Goal: Task Accomplishment & Management: Use online tool/utility

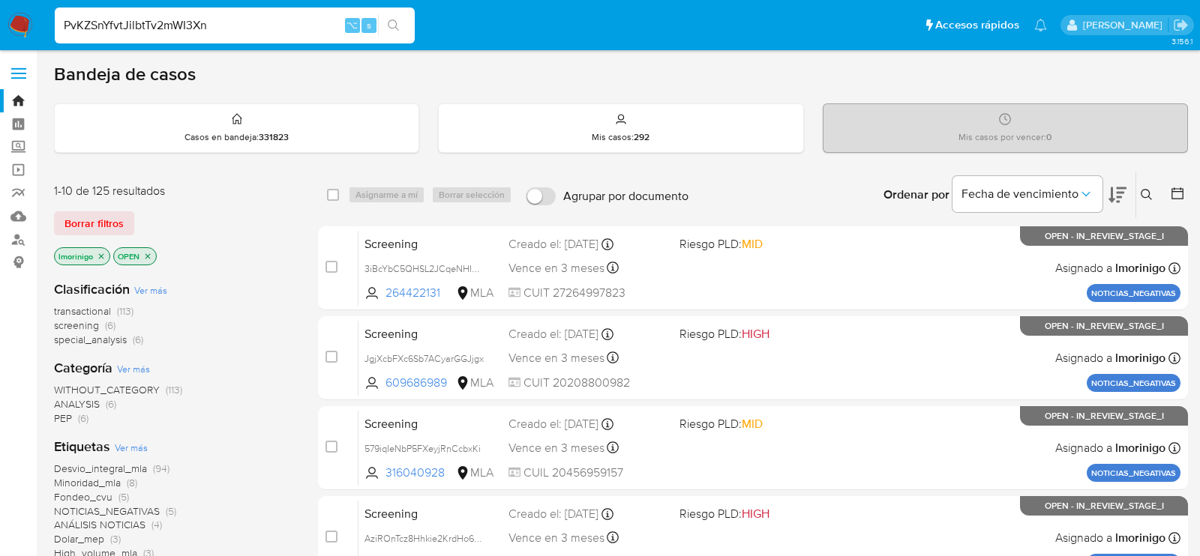
type input "PvKZSnYfvtJilbtTv2mWI3Xn"
click at [281, 19] on input at bounding box center [235, 25] width 360 height 19
paste input "PvKZSnYfvtJilbtTv2mWI3Xn"
type input "PvKZSnYfvtJilbtTv2mWI3Xn"
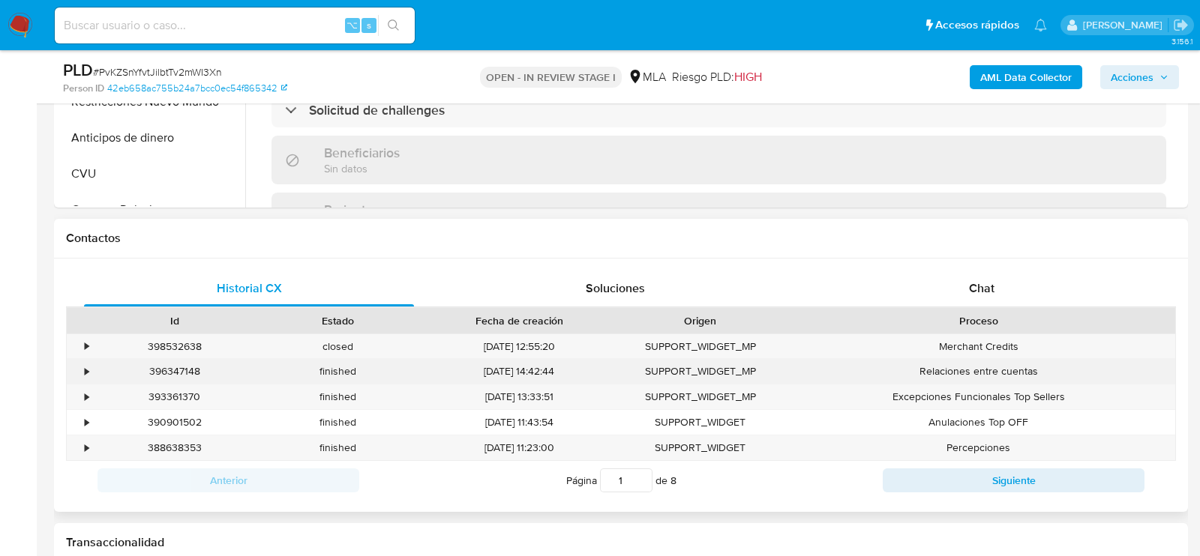
scroll to position [754, 0]
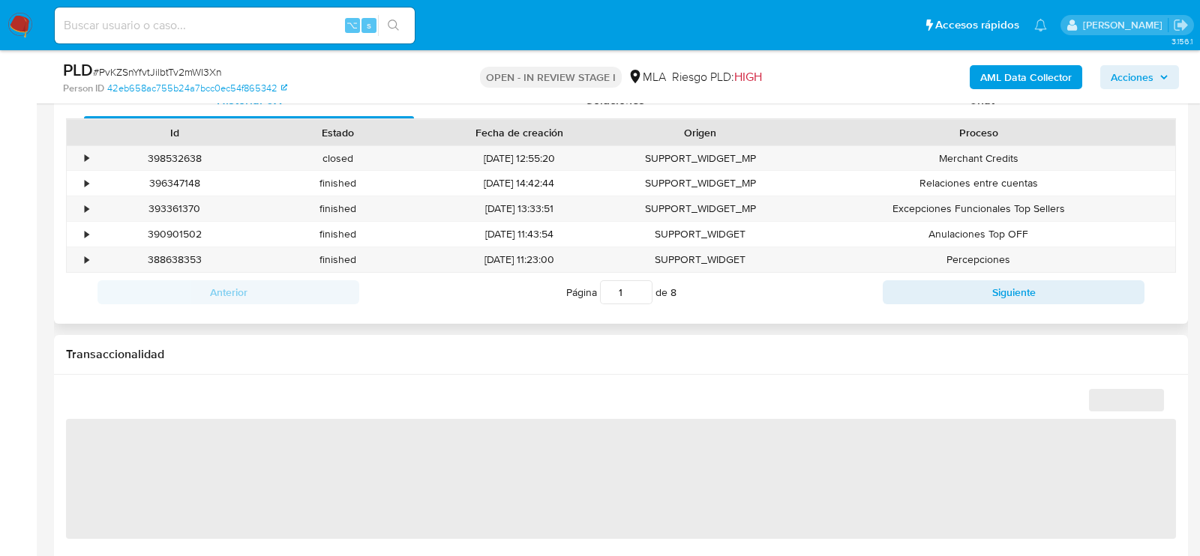
select select "10"
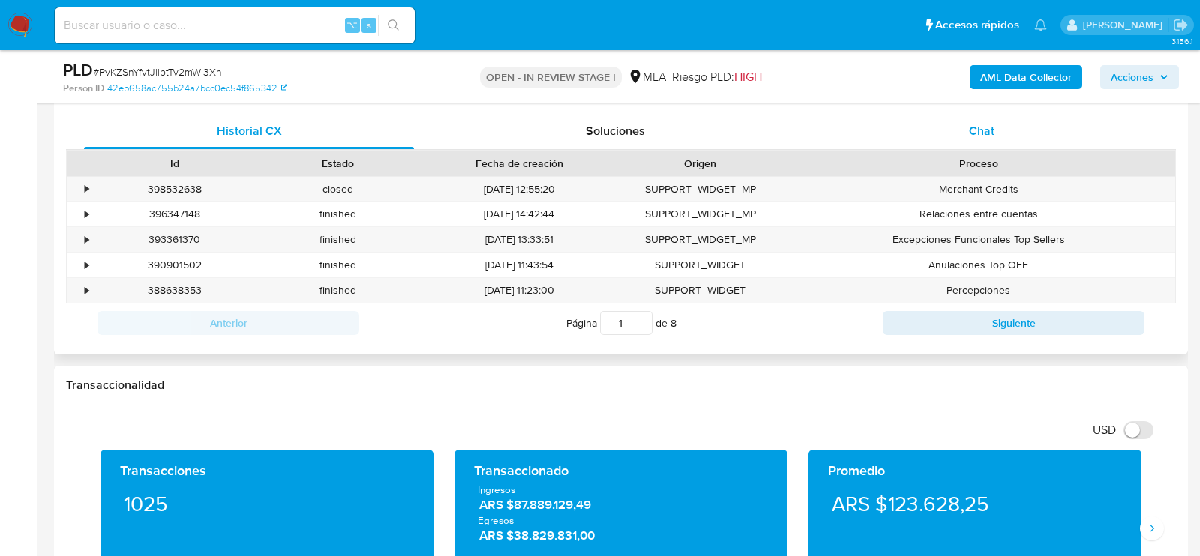
scroll to position [722, 0]
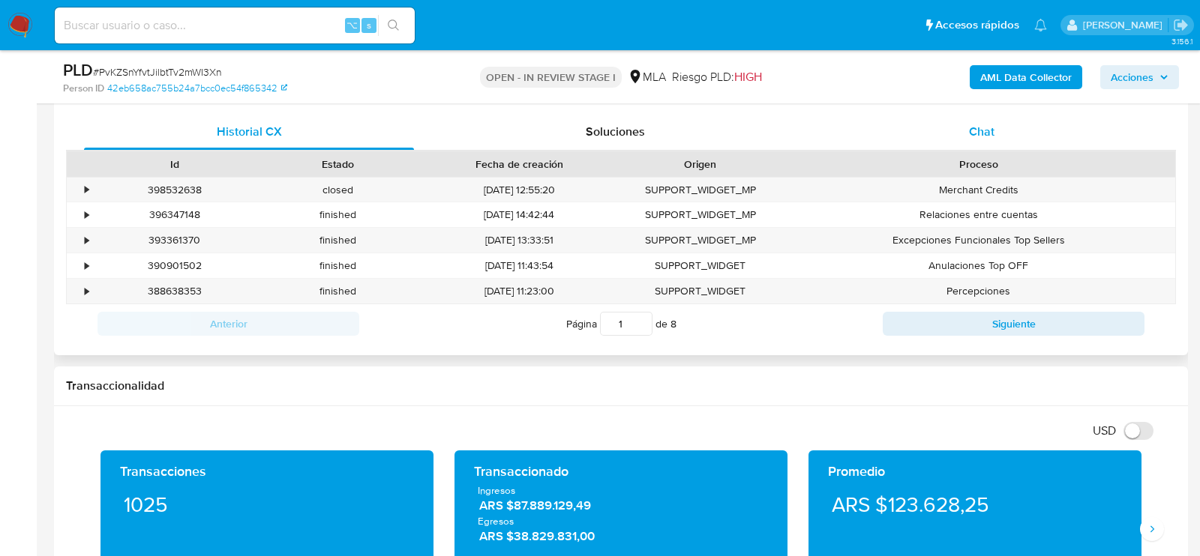
click at [937, 130] on div "Chat" at bounding box center [982, 132] width 330 height 36
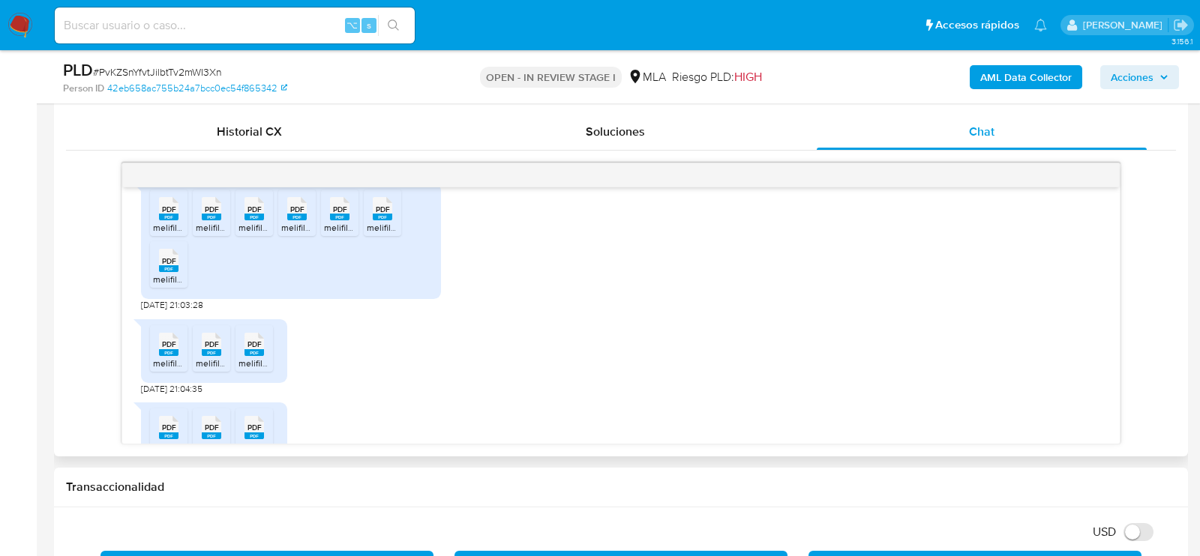
scroll to position [956, 0]
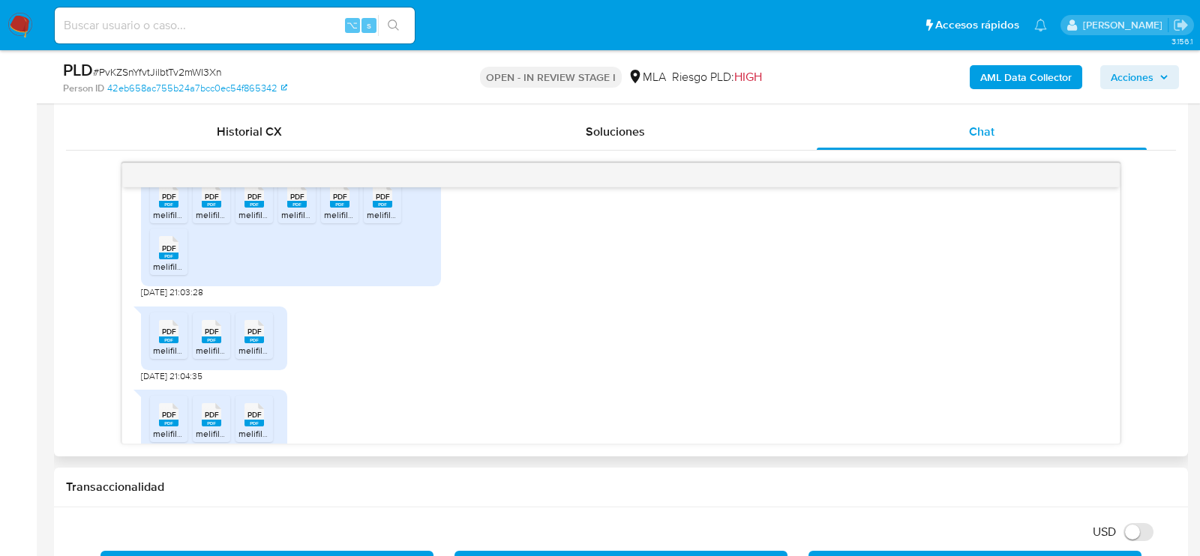
click at [160, 208] on rect at bounding box center [168, 204] width 19 height 7
click at [209, 208] on rect at bounding box center [211, 204] width 19 height 7
click at [255, 221] on span "melifile977262002386265278.pdf" at bounding box center [306, 214] width 136 height 13
click at [297, 221] on span "melifile4576961109283309240.pdf" at bounding box center [350, 214] width 139 height 13
click at [335, 221] on span "melifile243262102762646487.pdf" at bounding box center [391, 214] width 134 height 13
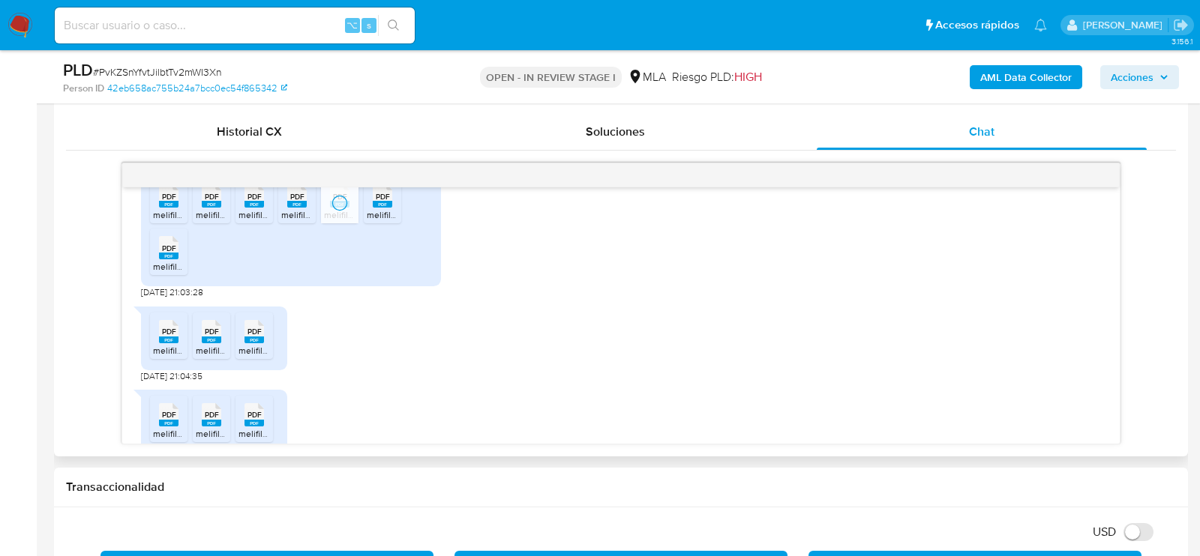
click at [383, 221] on span "melifile357555785927903154.pdf" at bounding box center [434, 214] width 134 height 13
click at [172, 253] on span "PDF" at bounding box center [169, 249] width 14 height 10
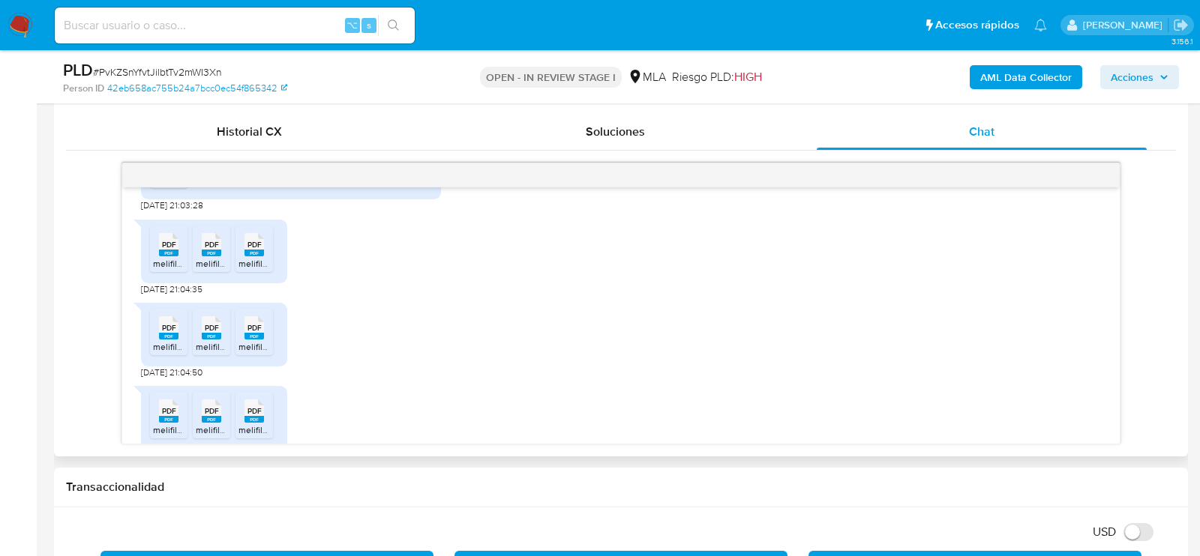
scroll to position [1046, 0]
click at [172, 253] on rect at bounding box center [168, 250] width 19 height 7
click at [224, 255] on div "PDF PDF" at bounding box center [211, 240] width 31 height 29
click at [241, 255] on div "PDF PDF" at bounding box center [253, 240] width 31 height 29
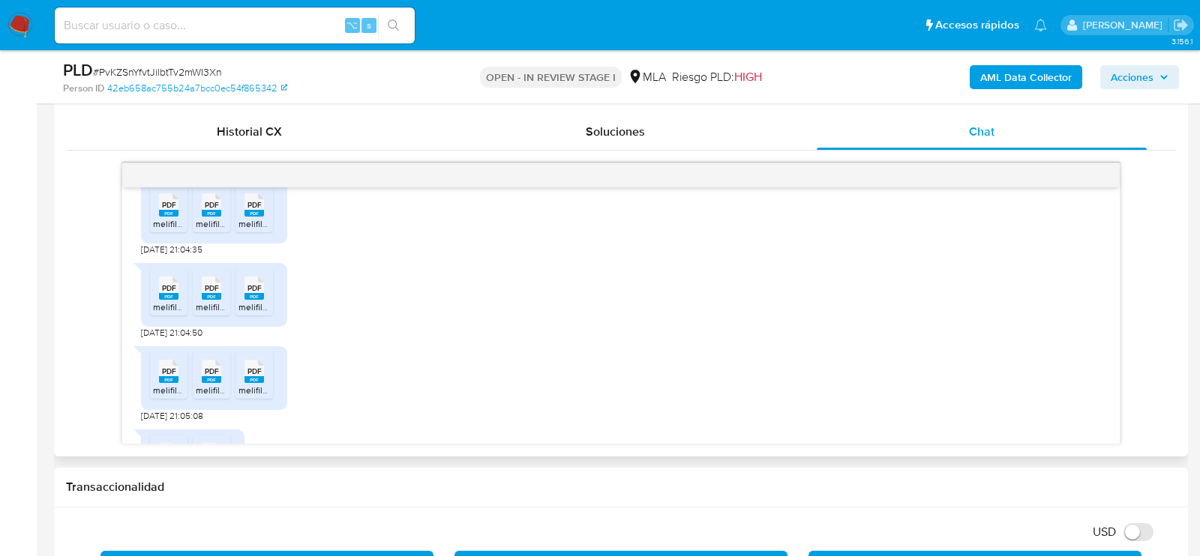
scroll to position [1147, 0]
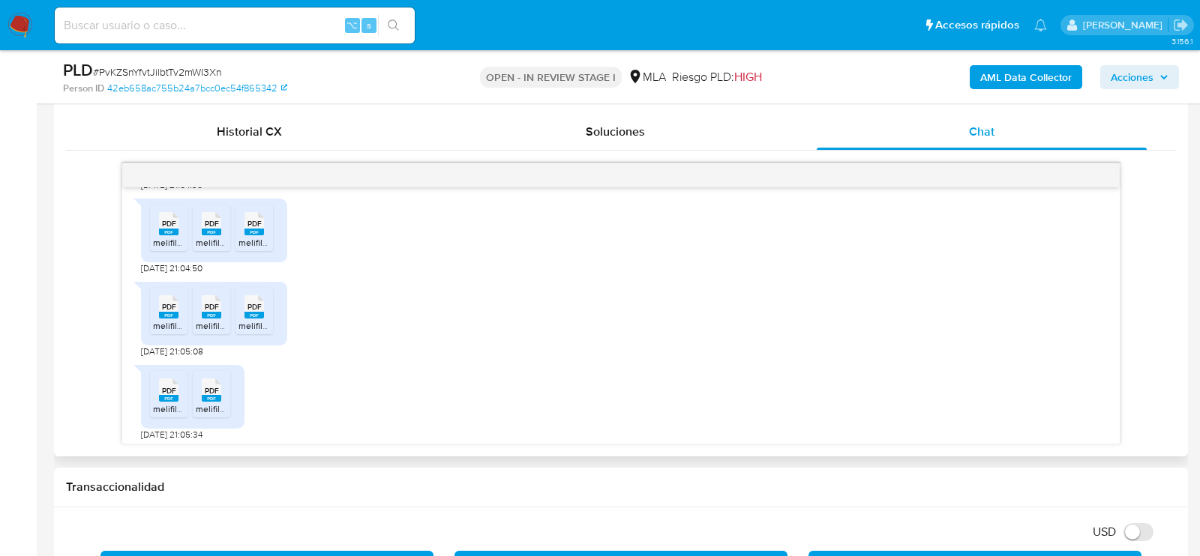
click at [165, 229] on span "PDF" at bounding box center [169, 224] width 14 height 10
click at [205, 249] on span "melifile5142637191218303586.pdf" at bounding box center [263, 242] width 134 height 13
click at [251, 249] on span "melifile8458874552107496034.pdf" at bounding box center [308, 242] width 140 height 13
click at [155, 332] on span "melifile7332599712552595541.pdf" at bounding box center [222, 325] width 138 height 13
click at [211, 332] on span "melifile8623122100435816930.pdf" at bounding box center [264, 325] width 137 height 13
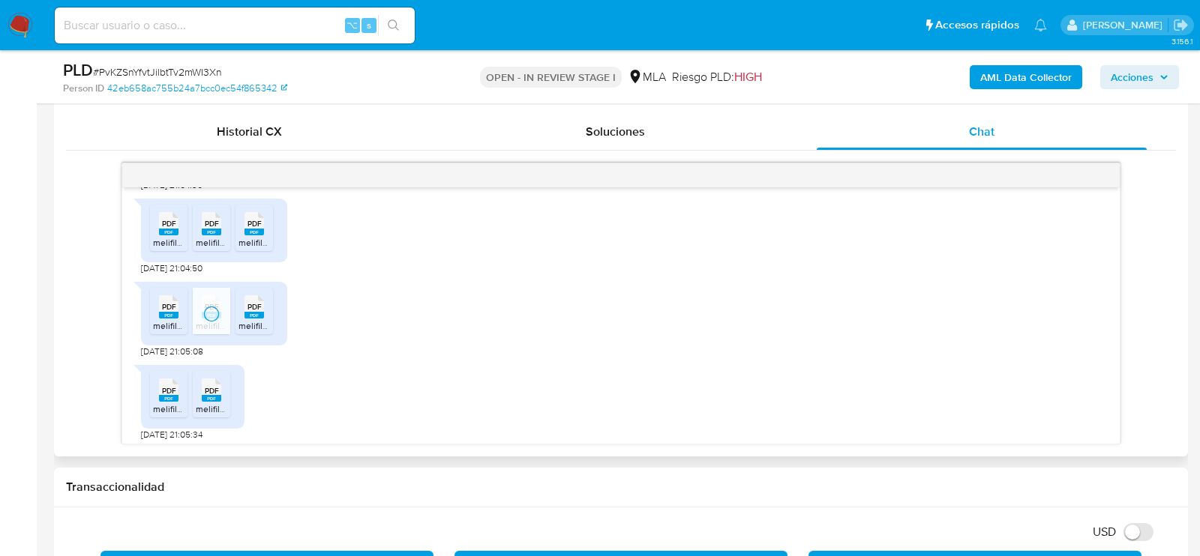
click at [244, 332] on span "melifile1951490885141656614.pdf" at bounding box center [304, 325] width 133 height 13
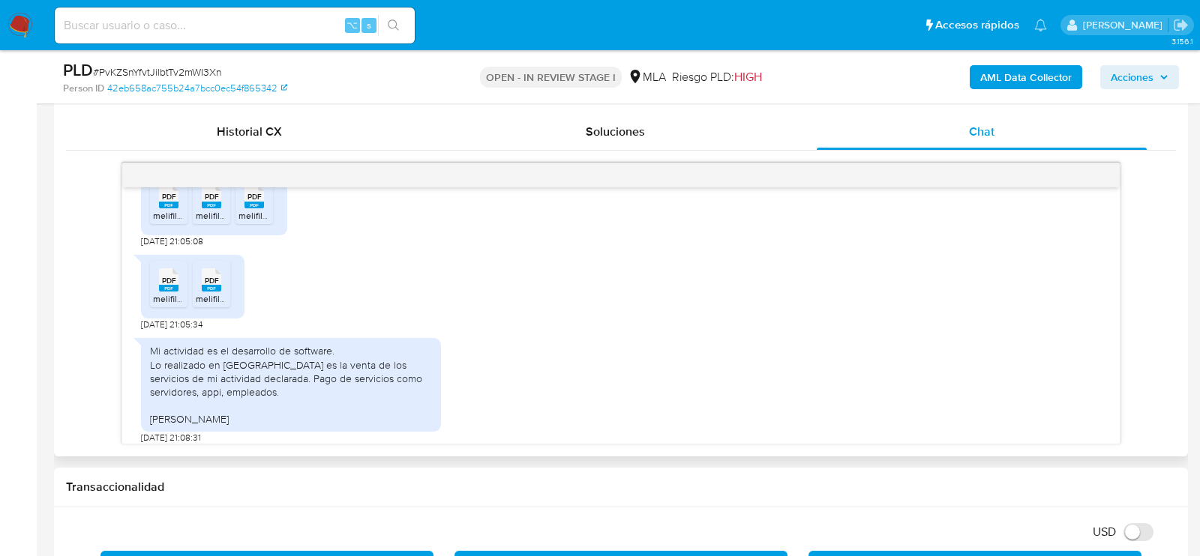
click at [151, 307] on li "PDF PDF melifile1803035955801442193.pdf" at bounding box center [168, 284] width 37 height 46
click at [217, 305] on span "melifile5157213201695213902.pdf" at bounding box center [263, 298] width 134 height 13
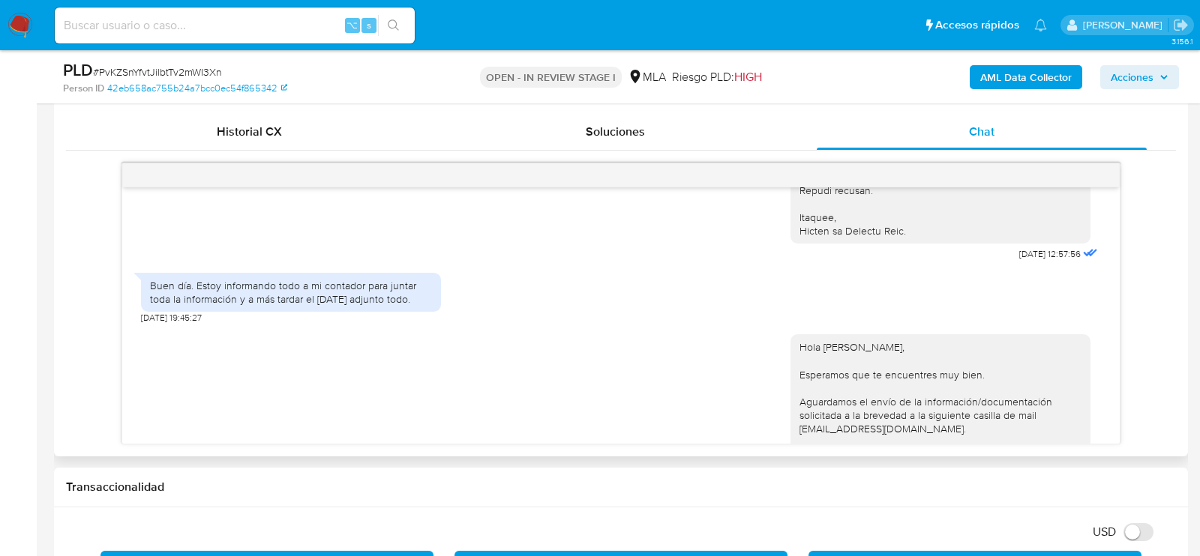
scroll to position [2284, 0]
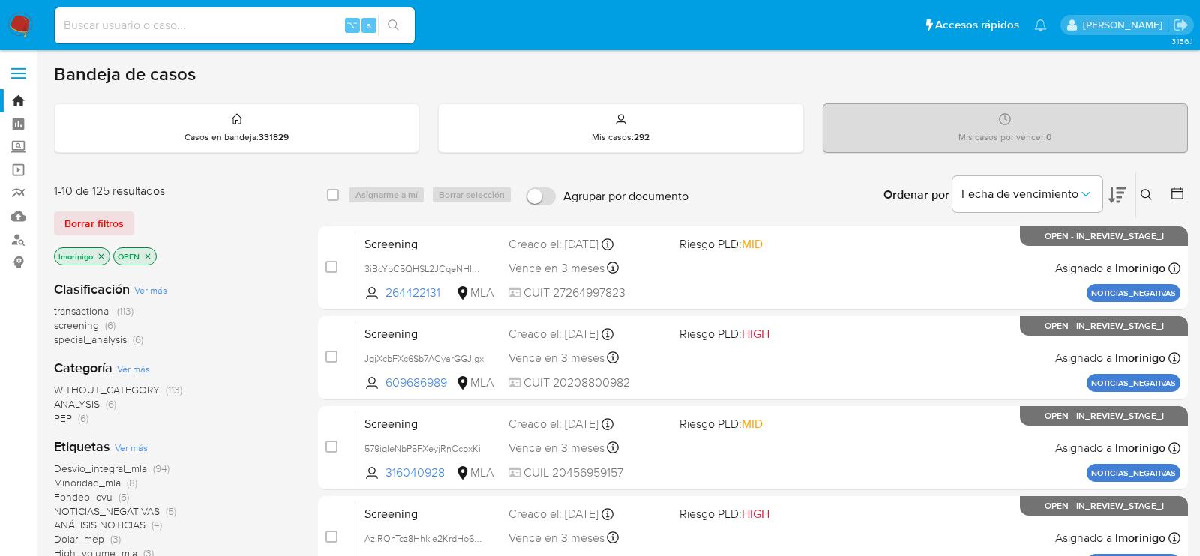
click at [175, 22] on input at bounding box center [235, 25] width 360 height 19
paste input "QB0HXbYWRTS9IEmbdnBBmWOH"
type input "QB0HXbYWRTS9IEmbdnBBmWOH"
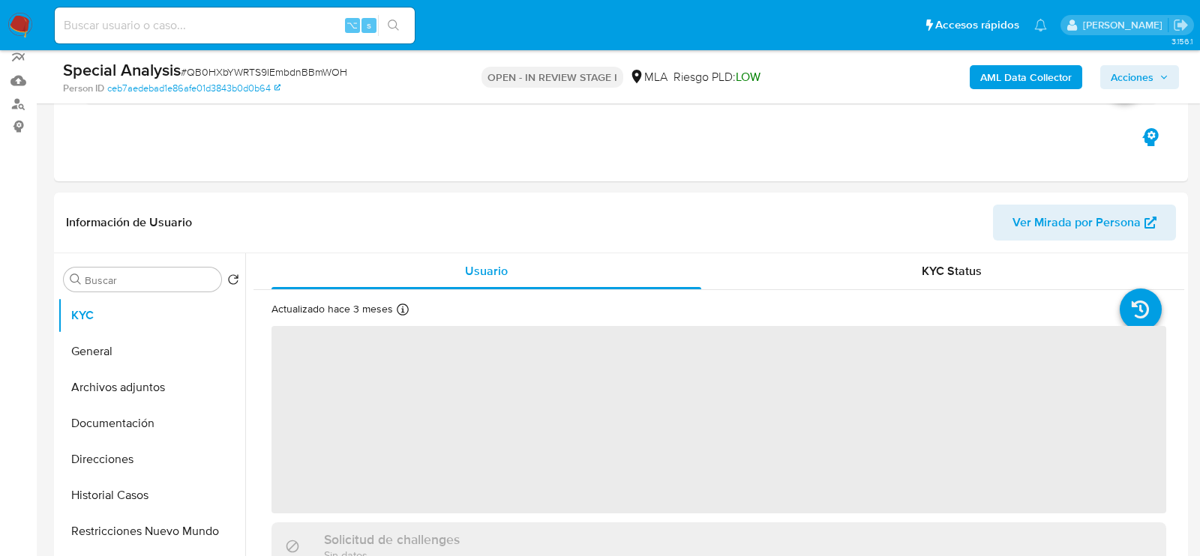
scroll to position [197, 0]
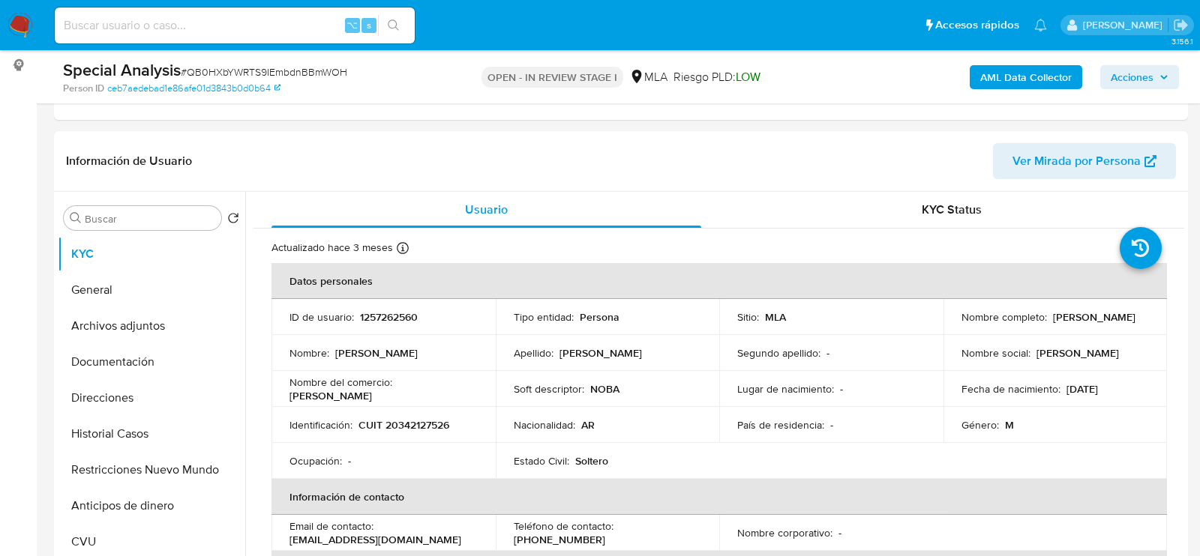
select select "10"
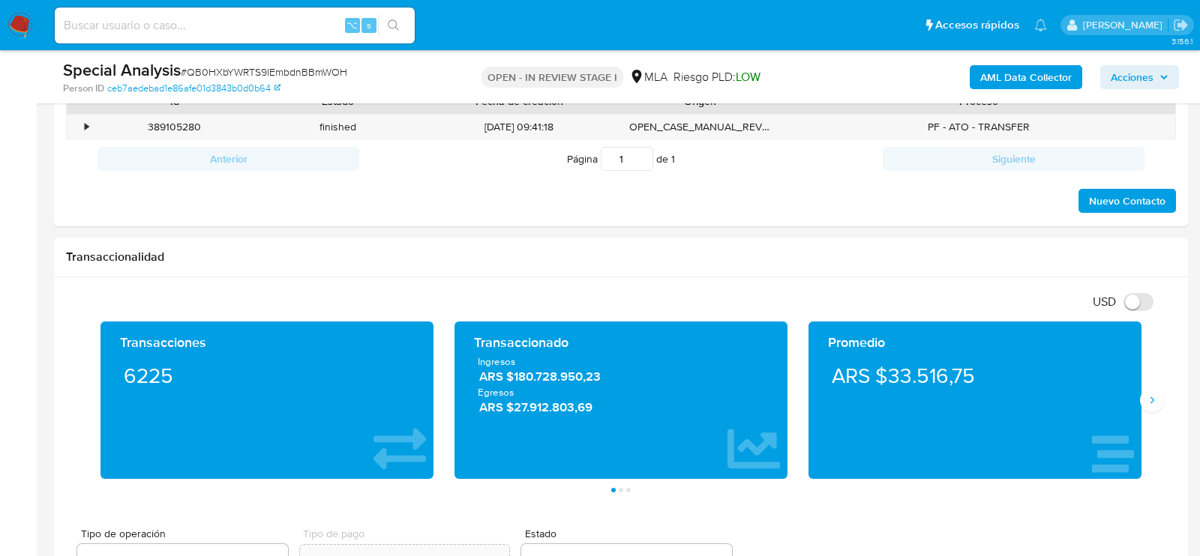
scroll to position [656, 0]
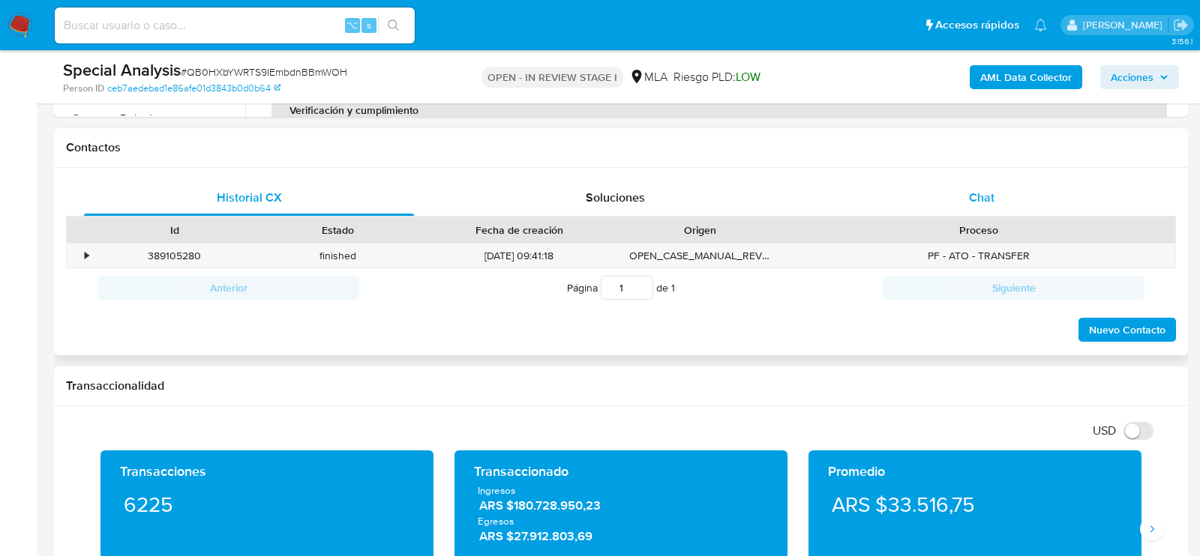
click at [1092, 195] on div "Chat" at bounding box center [982, 198] width 330 height 36
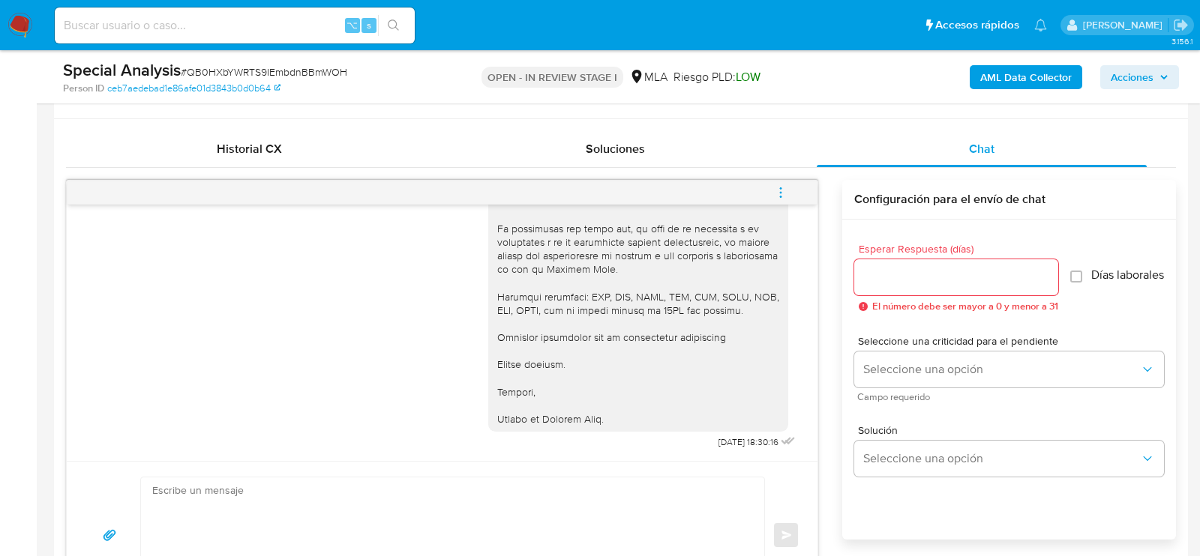
scroll to position [730, 0]
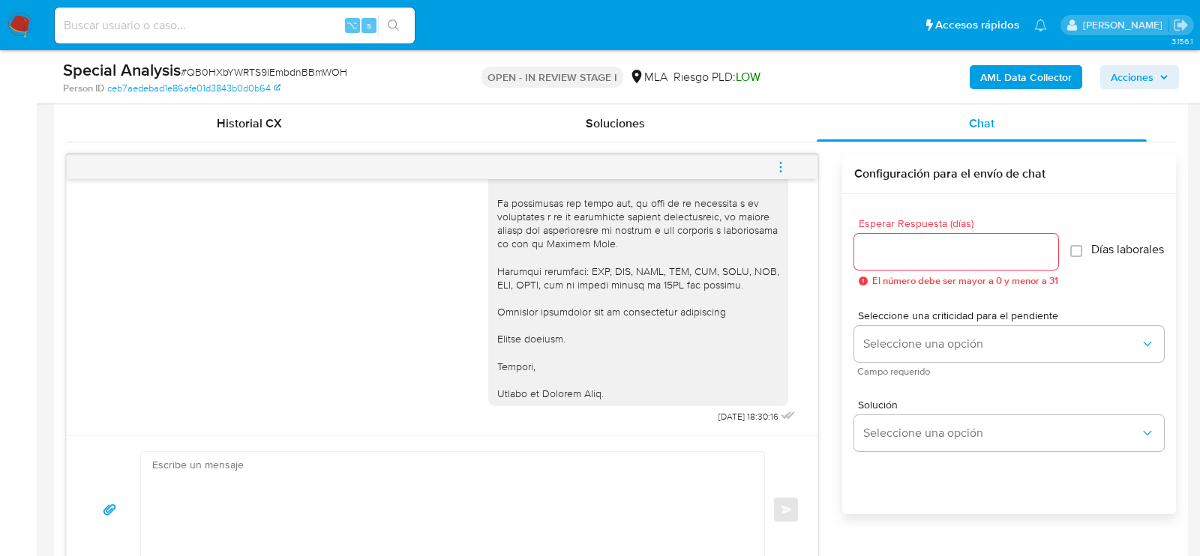
click at [771, 154] on button "menu-action" at bounding box center [780, 167] width 49 height 36
click at [643, 125] on li "Cerrar conversación" at bounding box center [679, 136] width 154 height 27
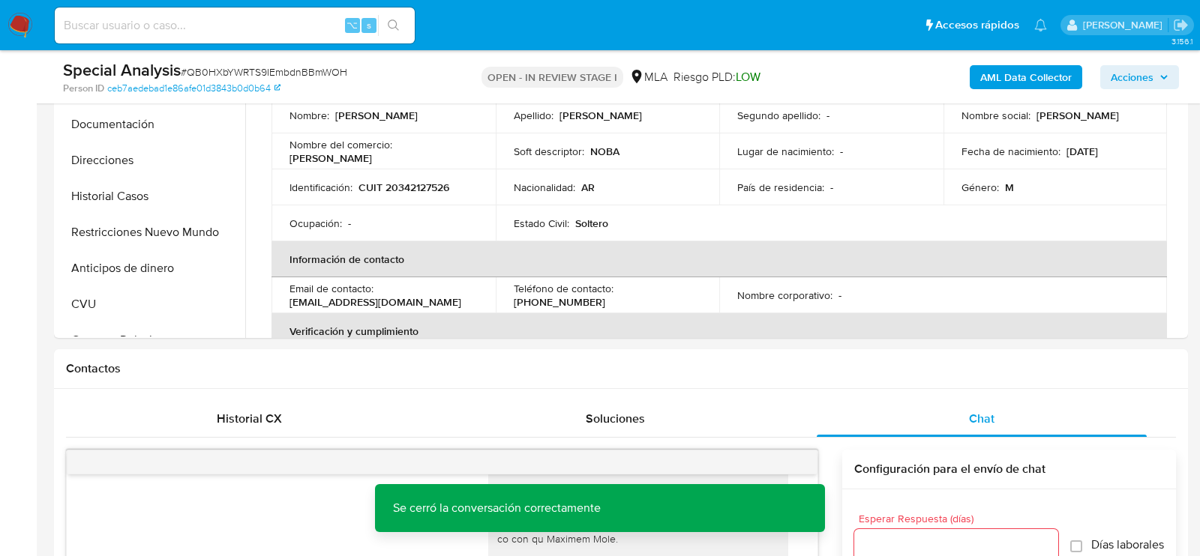
scroll to position [424, 0]
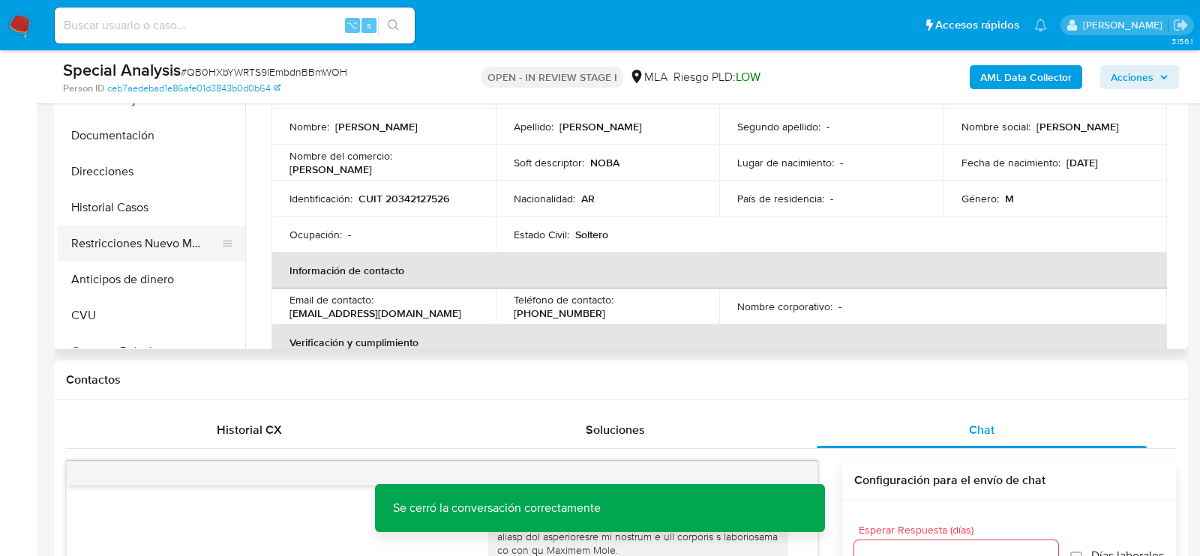
click at [97, 247] on button "Restricciones Nuevo Mundo" at bounding box center [145, 244] width 175 height 36
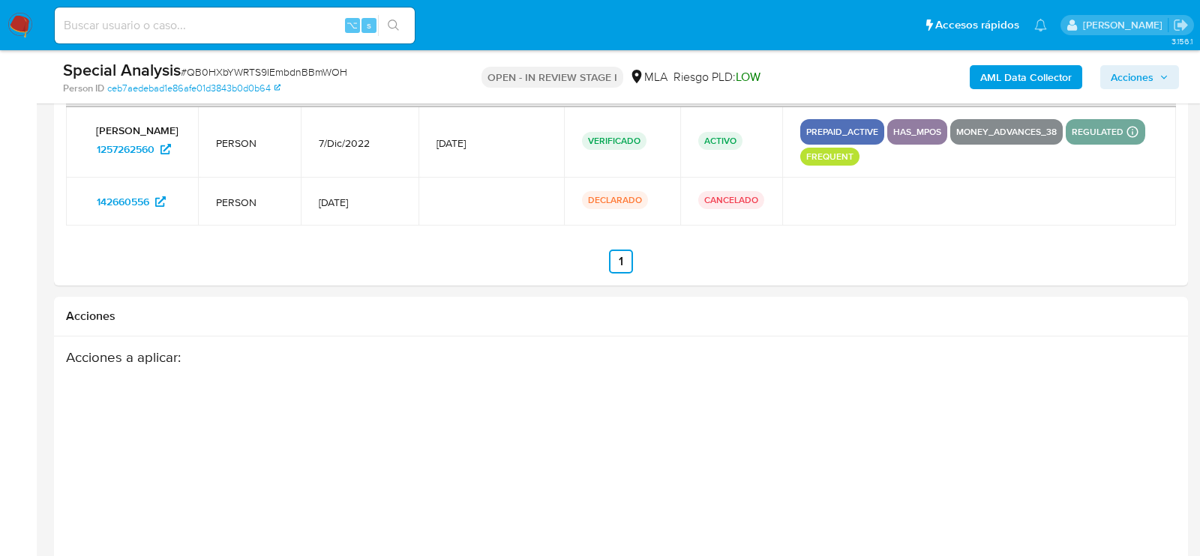
scroll to position [2710, 0]
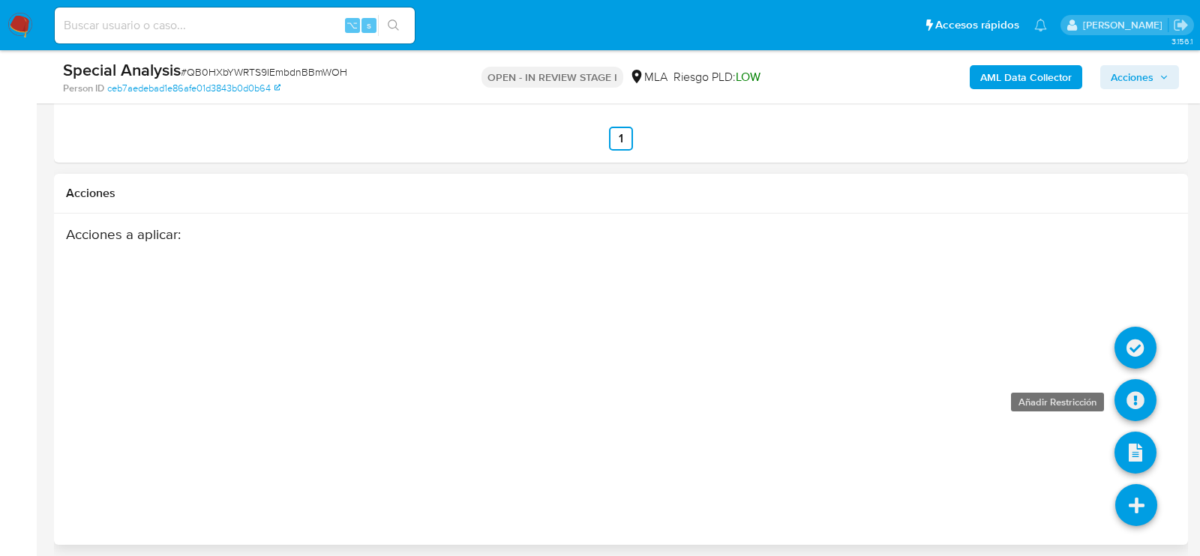
click at [1143, 396] on icon at bounding box center [1135, 400] width 42 height 42
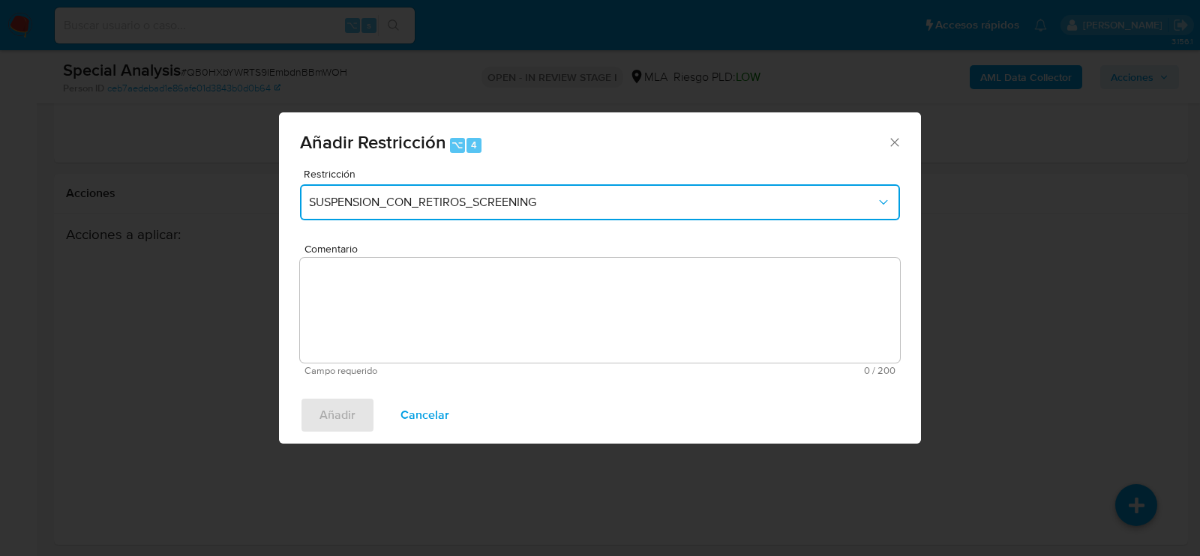
click at [633, 213] on button "SUSPENSION_CON_RETIROS_SCREENING" at bounding box center [600, 202] width 600 height 36
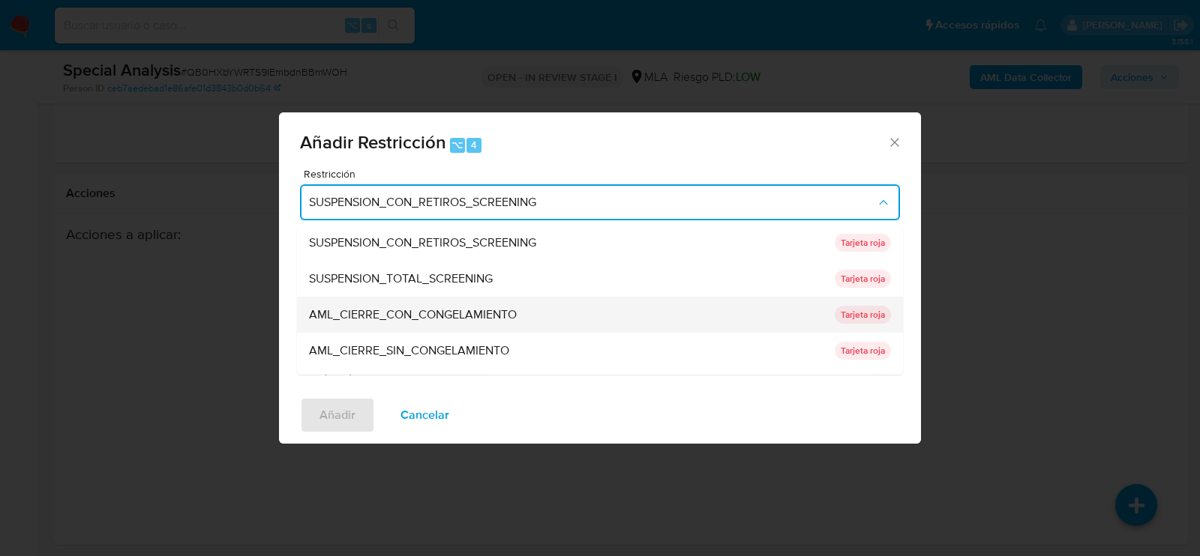
scroll to position [317, 0]
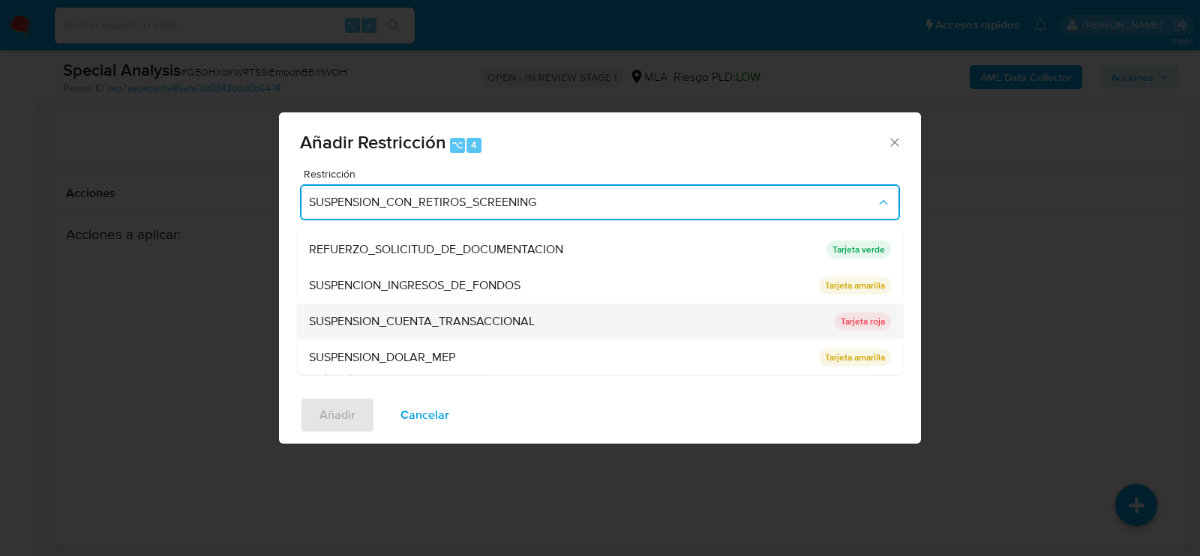
click at [430, 314] on span "SUSPENSION_CUENTA_TRANSACCIONAL" at bounding box center [422, 321] width 226 height 15
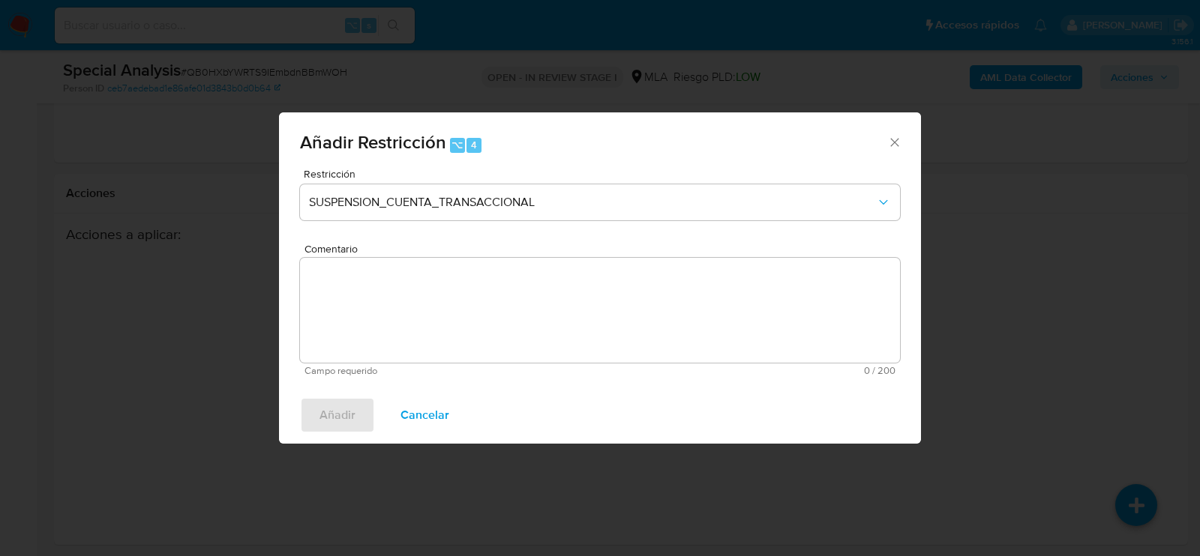
click at [425, 328] on textarea "Comentario" at bounding box center [600, 310] width 600 height 105
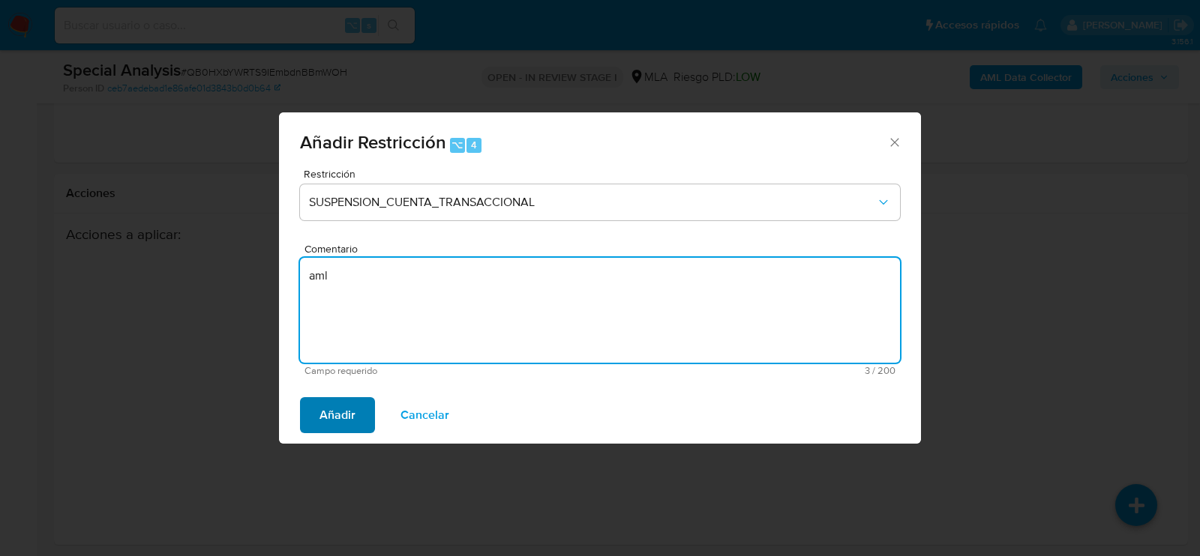
type textarea "aml"
click at [342, 406] on span "Añadir" at bounding box center [337, 415] width 36 height 33
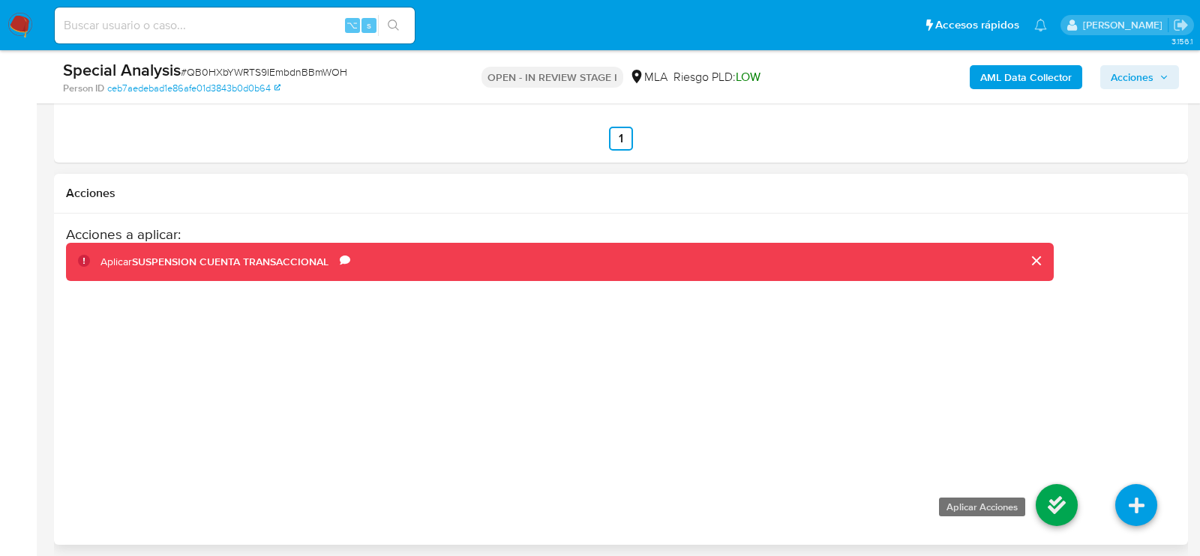
click at [1063, 501] on icon at bounding box center [1057, 505] width 42 height 42
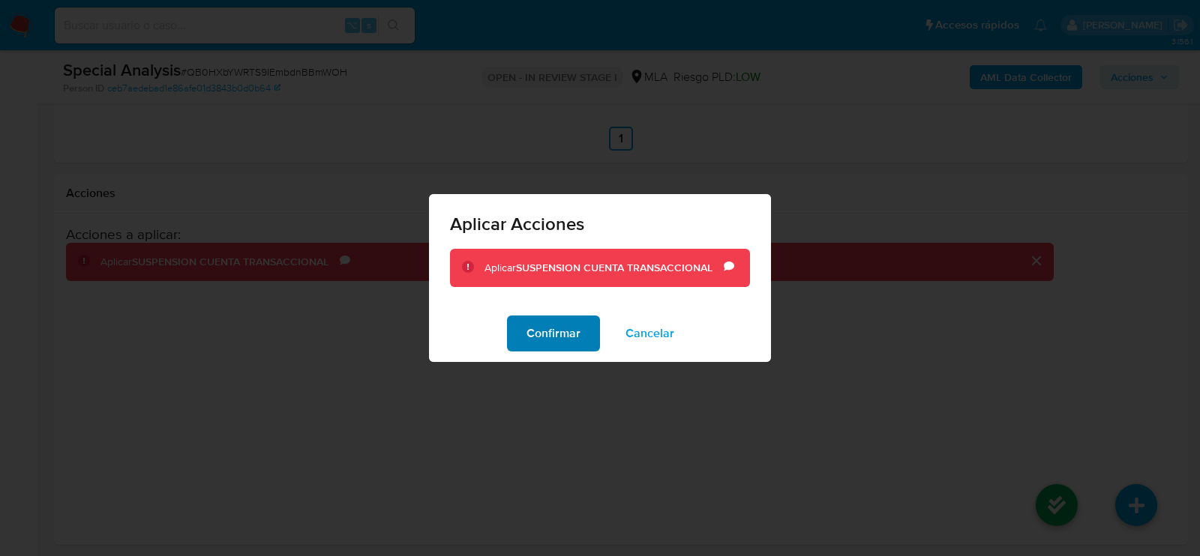
click at [568, 344] on span "Confirmar" at bounding box center [553, 333] width 54 height 33
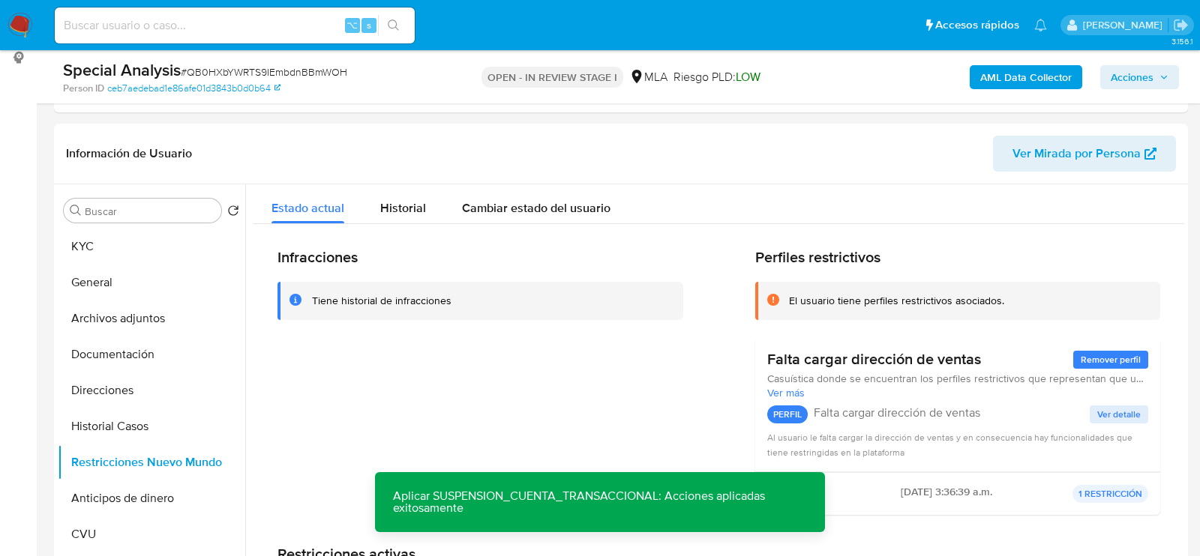
scroll to position [150, 0]
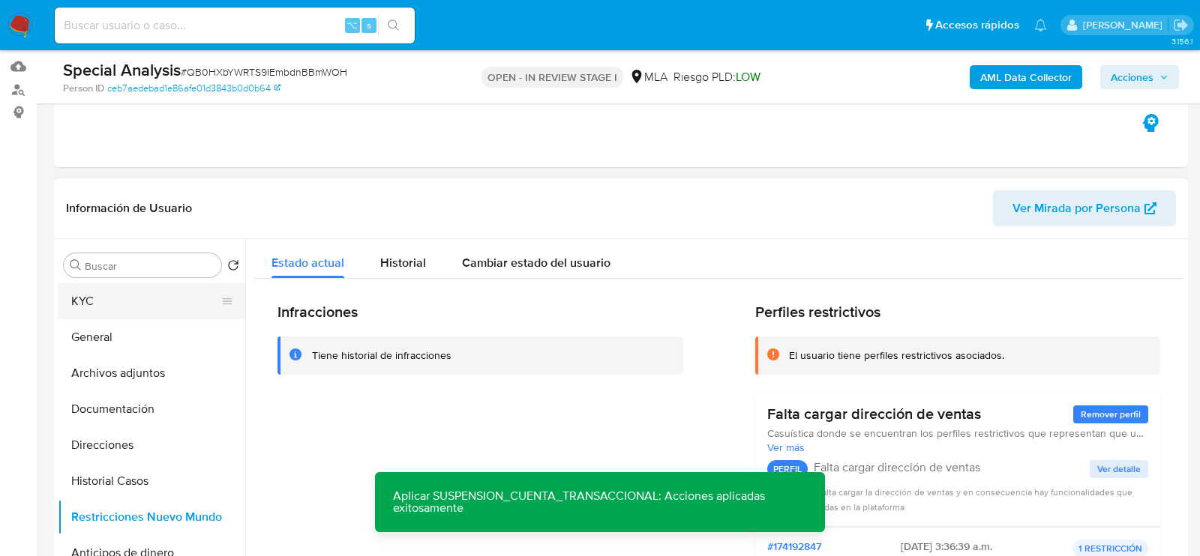
click at [142, 310] on button "KYC" at bounding box center [145, 301] width 175 height 36
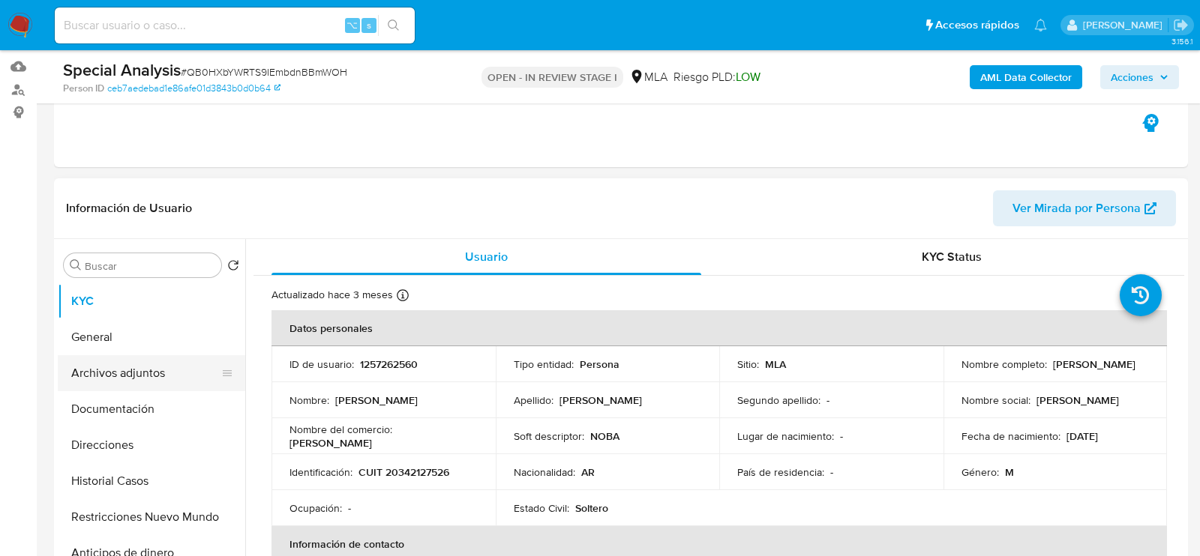
click at [115, 370] on button "Archivos adjuntos" at bounding box center [145, 373] width 175 height 36
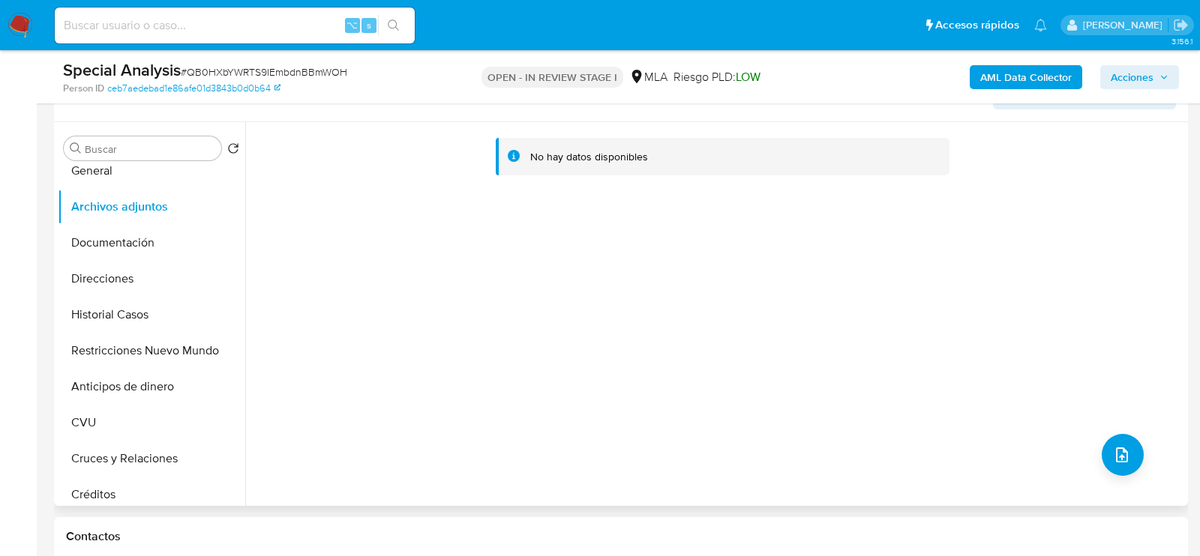
scroll to position [266, 0]
click at [1033, 68] on b "AML Data Collector" at bounding box center [1025, 77] width 91 height 24
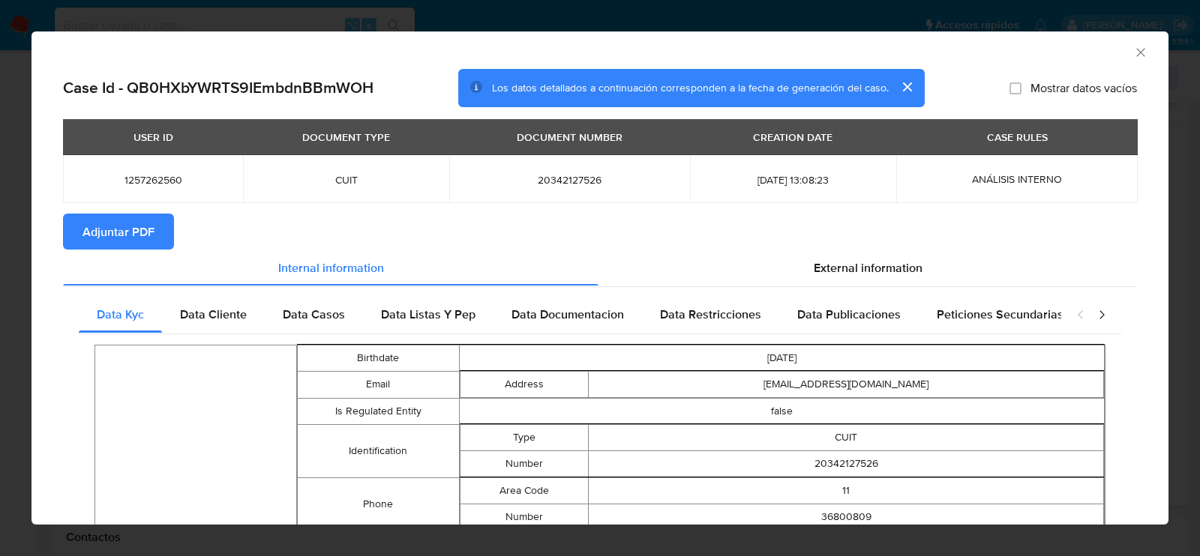
click at [139, 242] on span "Adjuntar PDF" at bounding box center [118, 231] width 72 height 33
click at [1139, 51] on icon "Cerrar ventana" at bounding box center [1140, 52] width 8 height 8
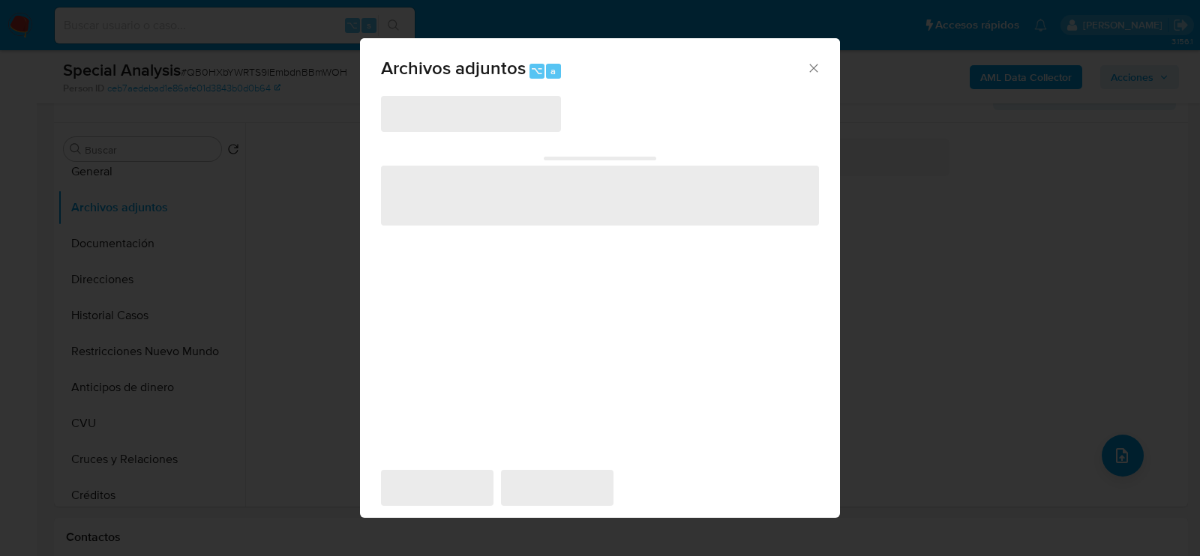
scroll to position [271, 0]
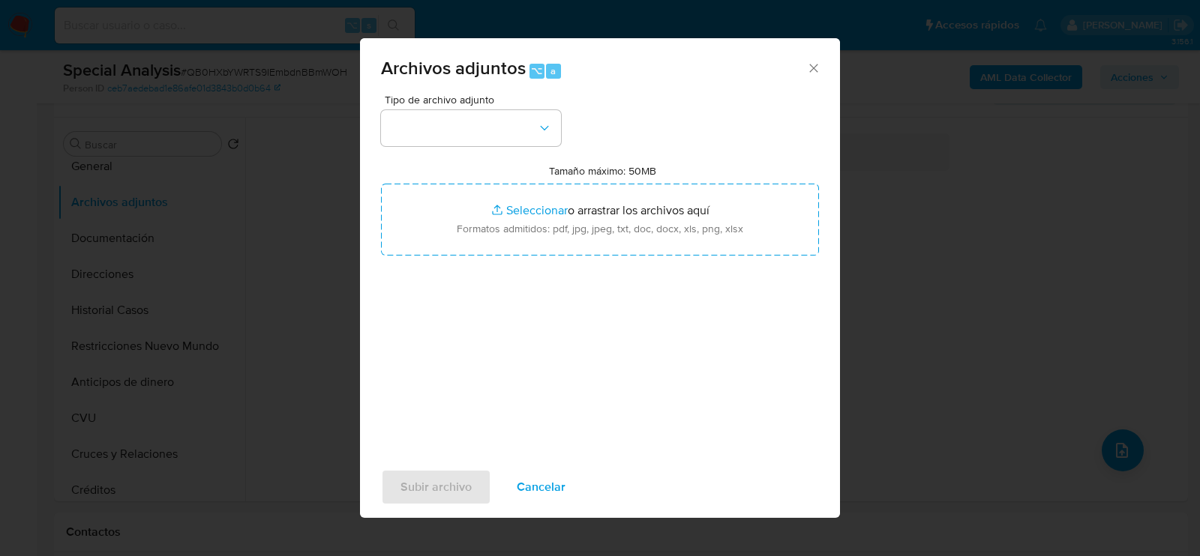
click at [510, 151] on div "Tipo de archivo adjunto Tamaño máximo: 50MB Seleccionar archivos Seleccionar o …" at bounding box center [600, 271] width 438 height 354
click at [497, 138] on button "button" at bounding box center [471, 128] width 180 height 36
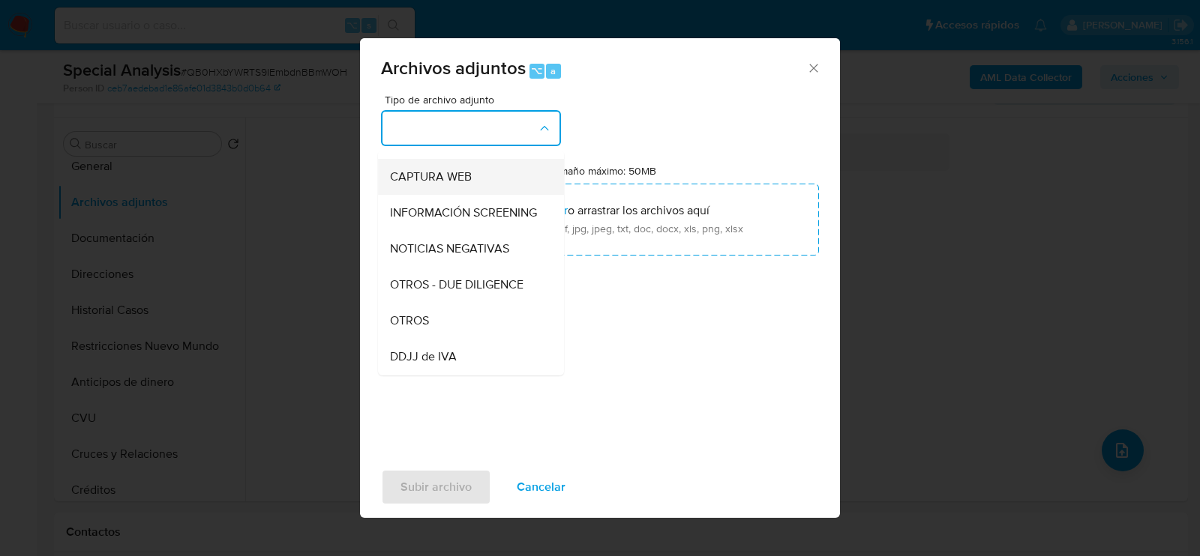
scroll to position [139, 0]
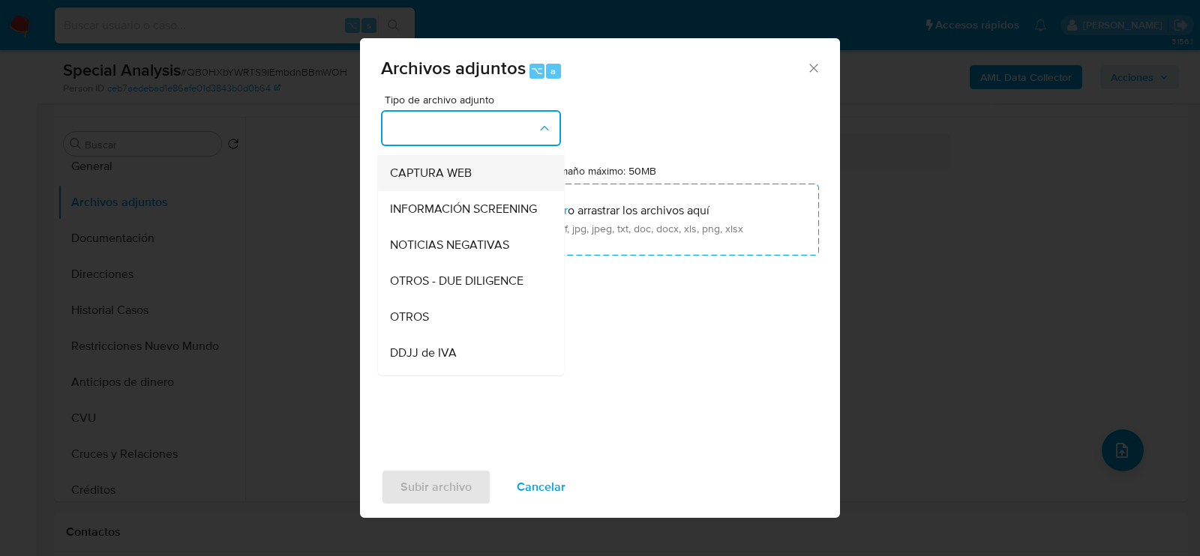
click at [502, 311] on div "OTROS" at bounding box center [466, 316] width 153 height 36
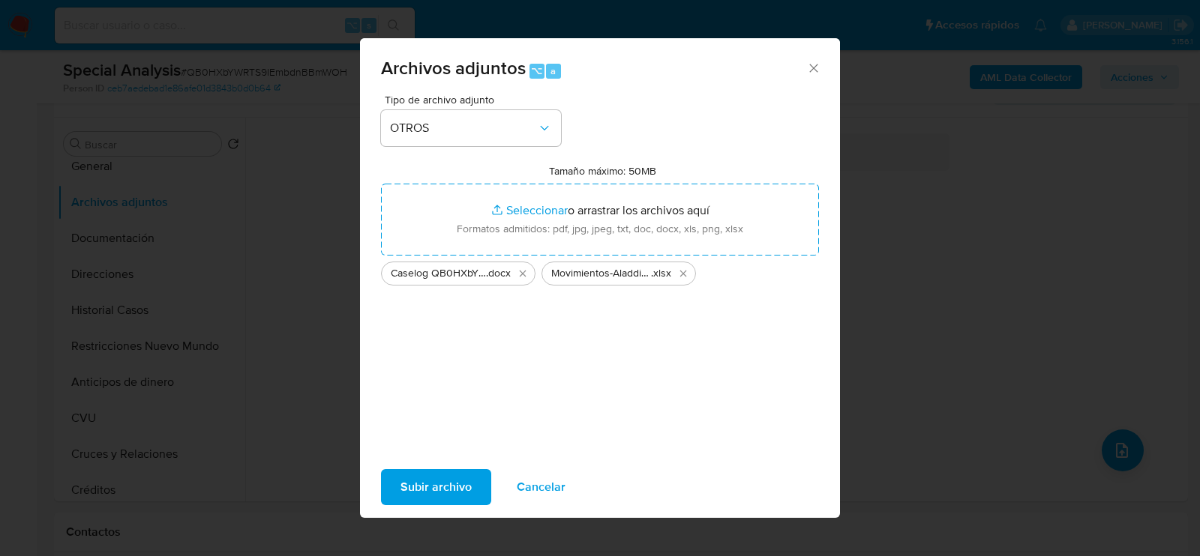
click at [454, 475] on span "Subir archivo" at bounding box center [435, 487] width 71 height 33
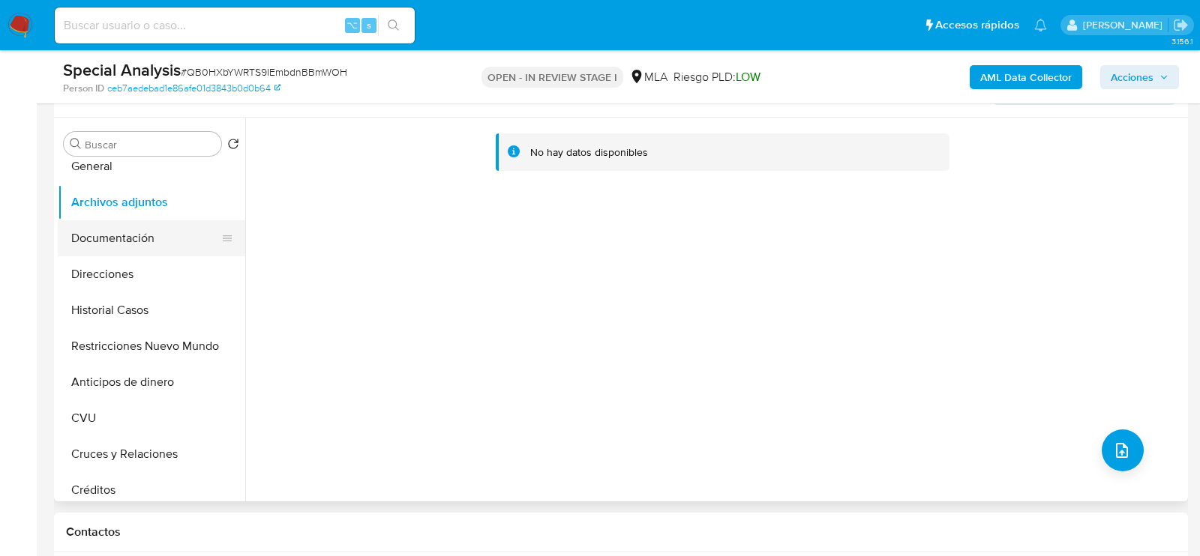
click at [103, 230] on button "Documentación" at bounding box center [145, 238] width 175 height 36
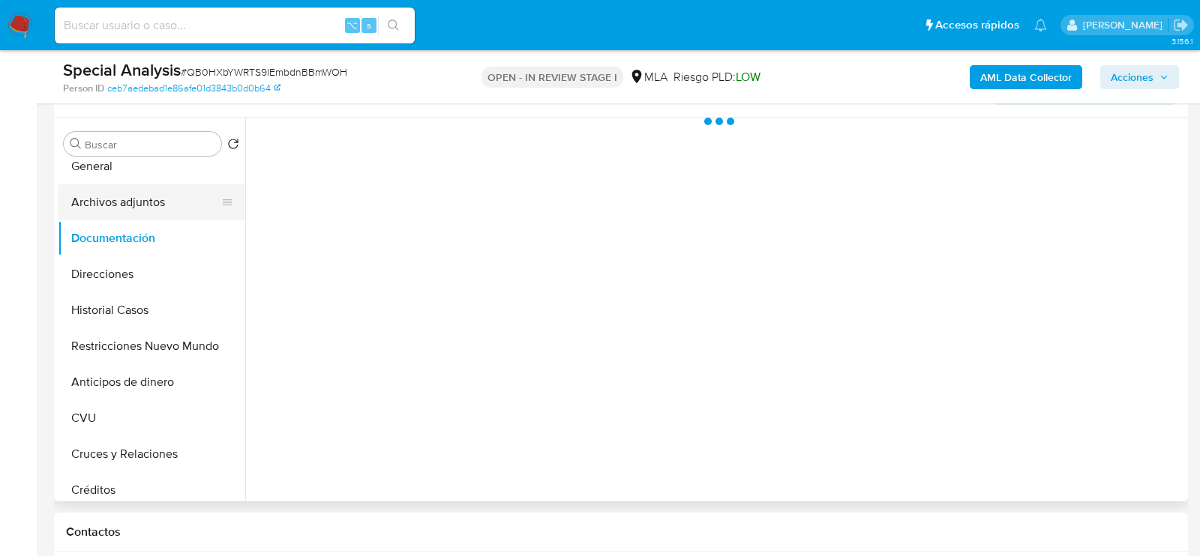
click at [103, 194] on button "Archivos adjuntos" at bounding box center [145, 202] width 175 height 36
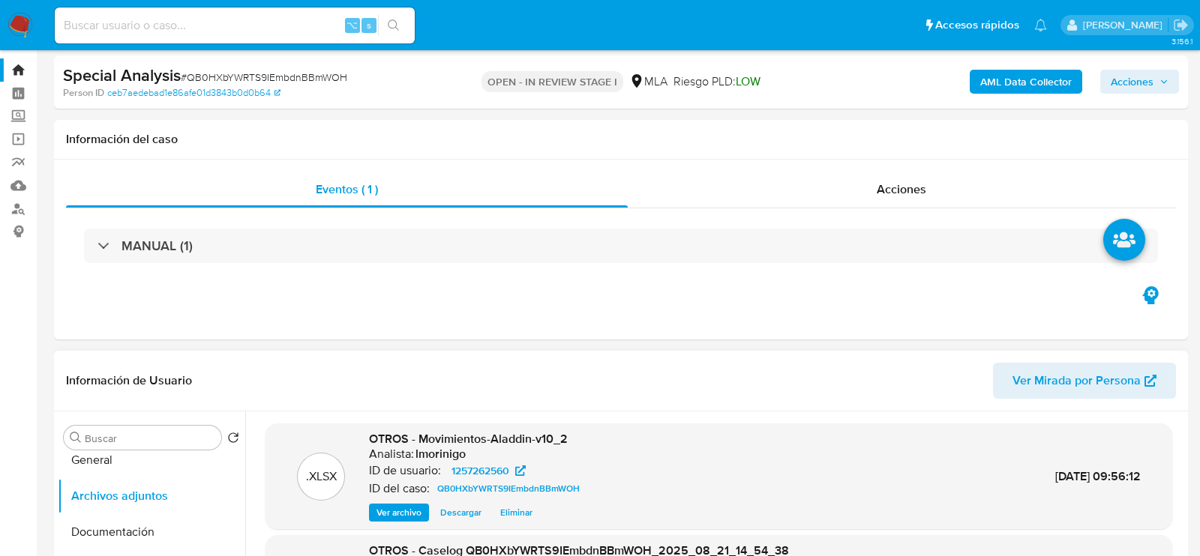
scroll to position [0, 0]
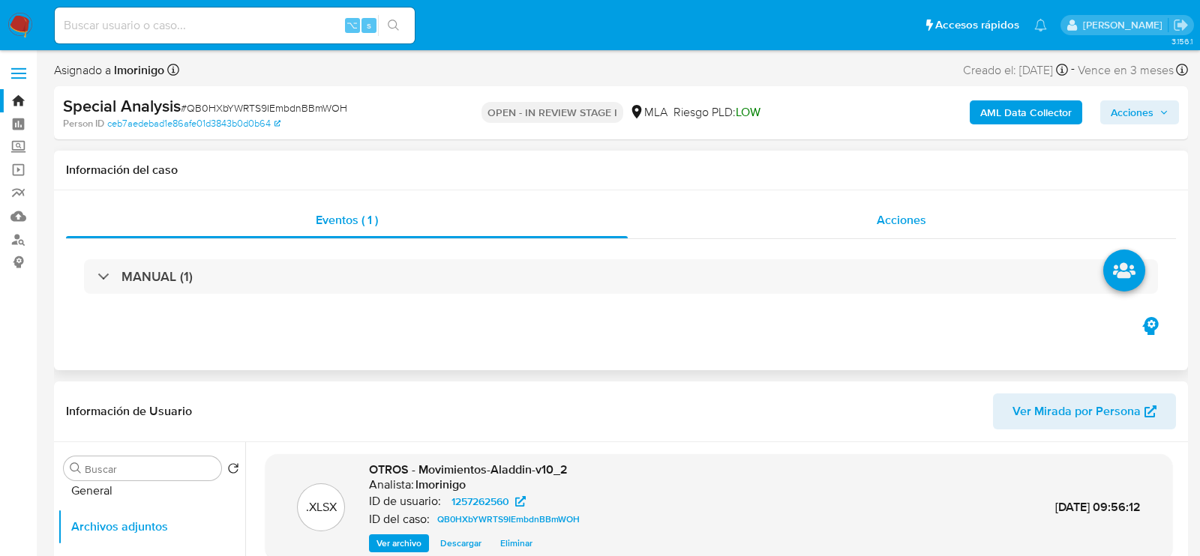
click at [885, 227] on span "Acciones" at bounding box center [901, 219] width 49 height 17
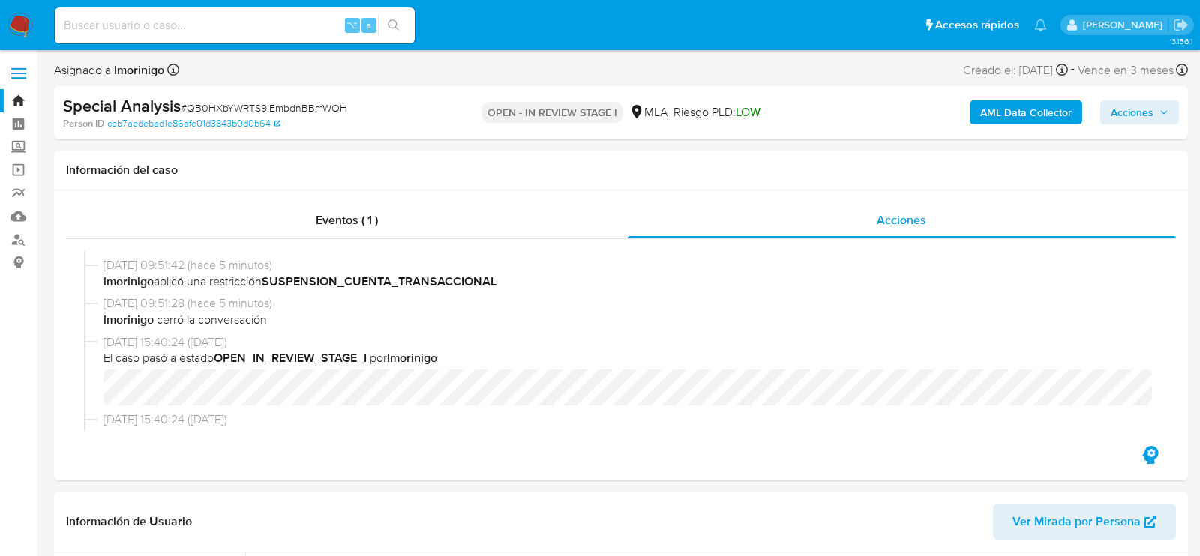
scroll to position [171, 0]
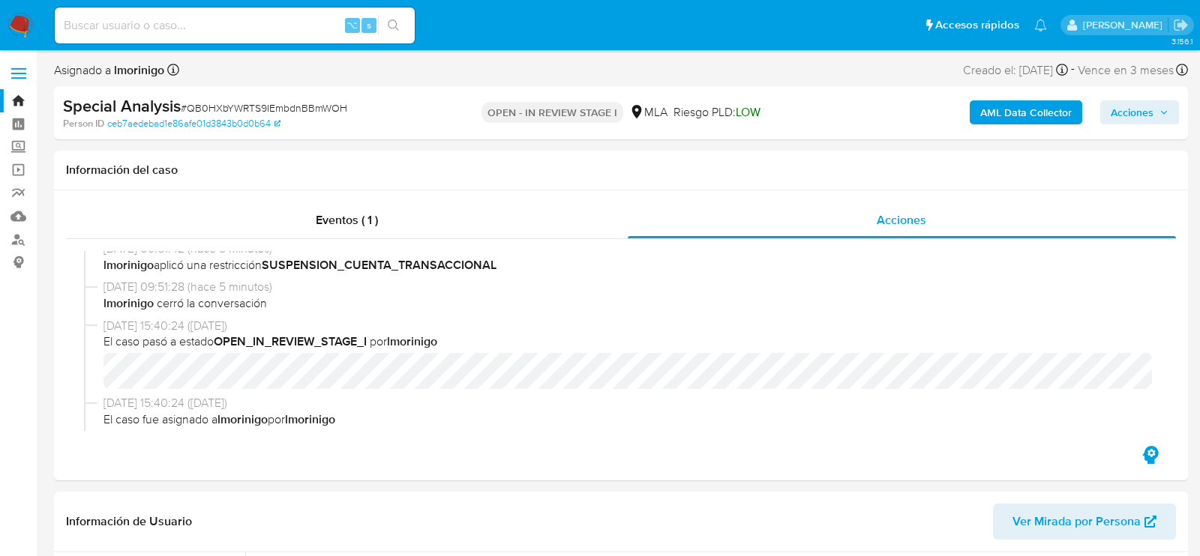
click at [1133, 121] on span "Acciones" at bounding box center [1132, 112] width 43 height 24
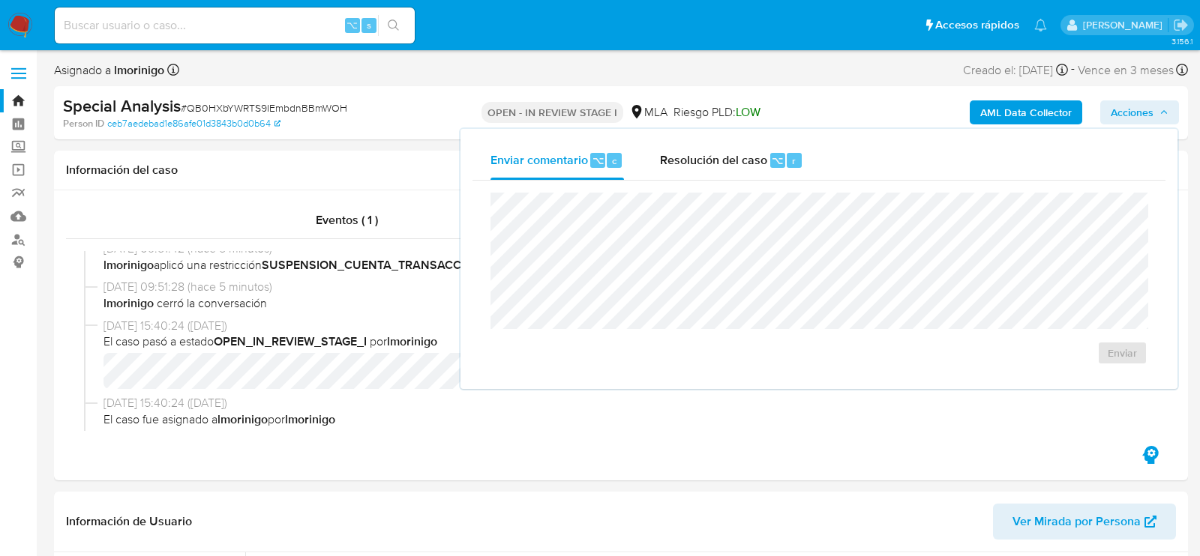
click at [657, 135] on div "Enviar comentario ⌥ c Resolución del caso ⌥ r Enviar" at bounding box center [818, 259] width 717 height 260
click at [664, 152] on span "Resolución del caso" at bounding box center [713, 159] width 107 height 17
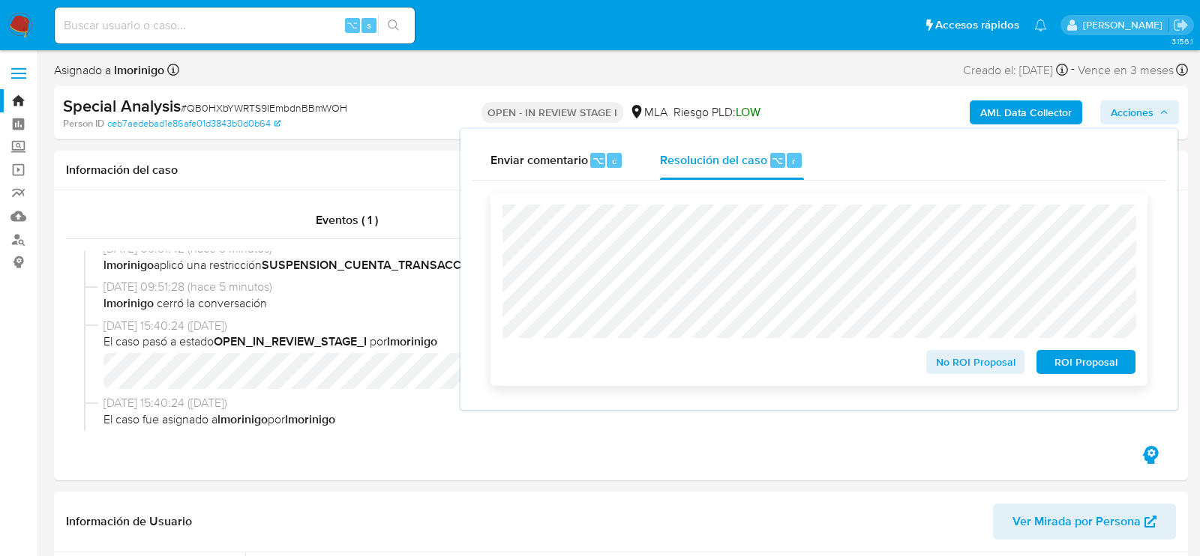
click at [1089, 373] on span "ROI Proposal" at bounding box center [1086, 362] width 78 height 21
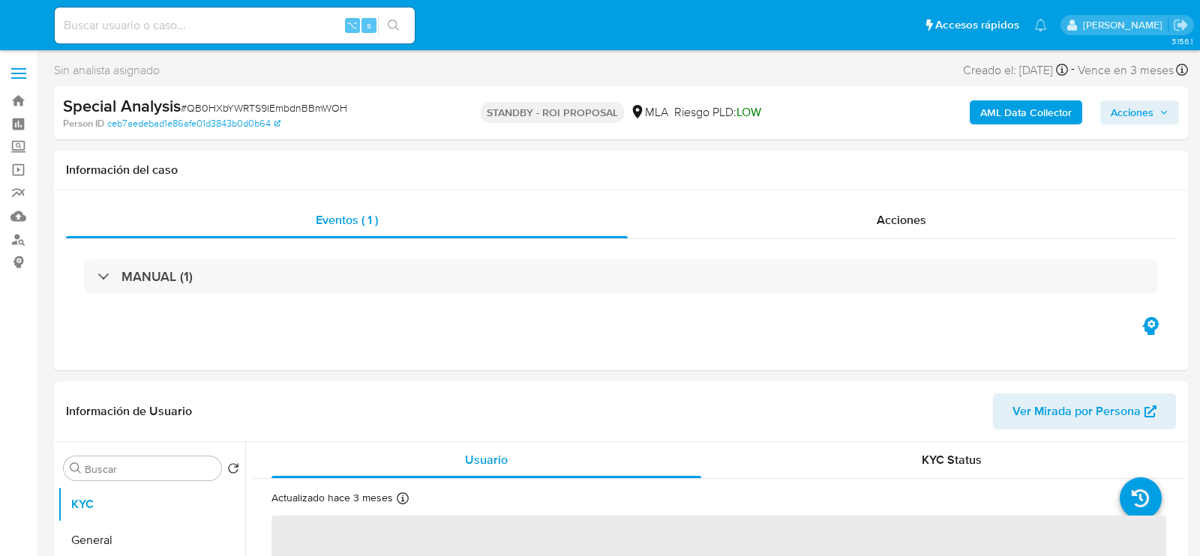
select select "10"
